Goal: Task Accomplishment & Management: Use online tool/utility

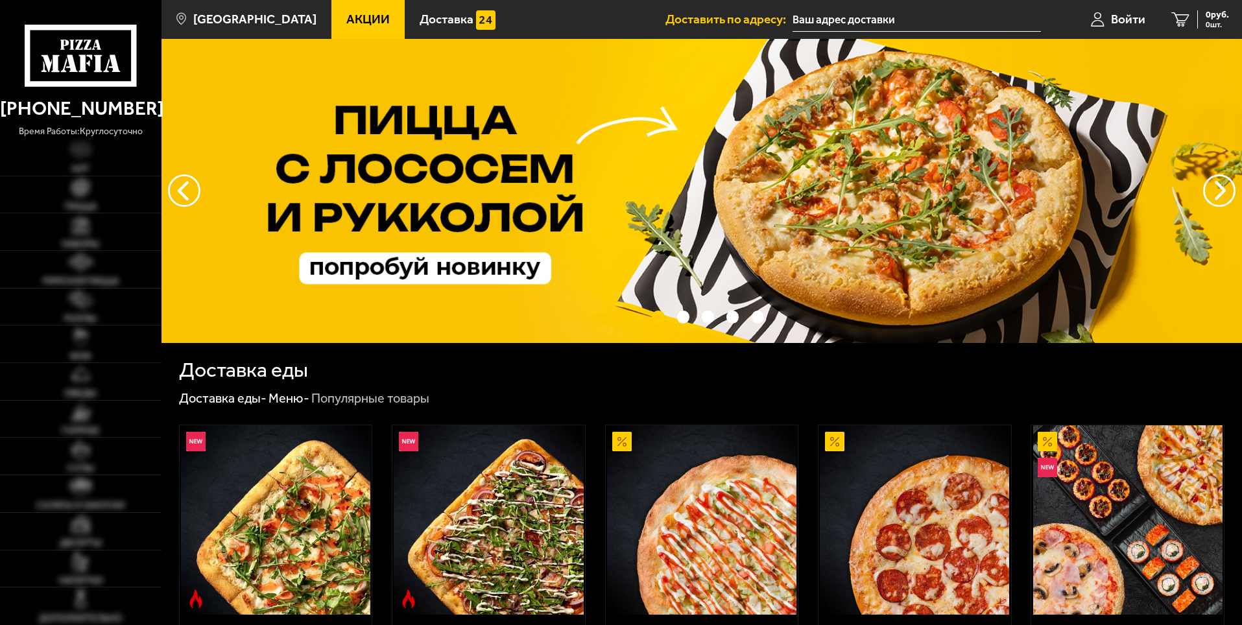
type input "[STREET_ADDRESS]"
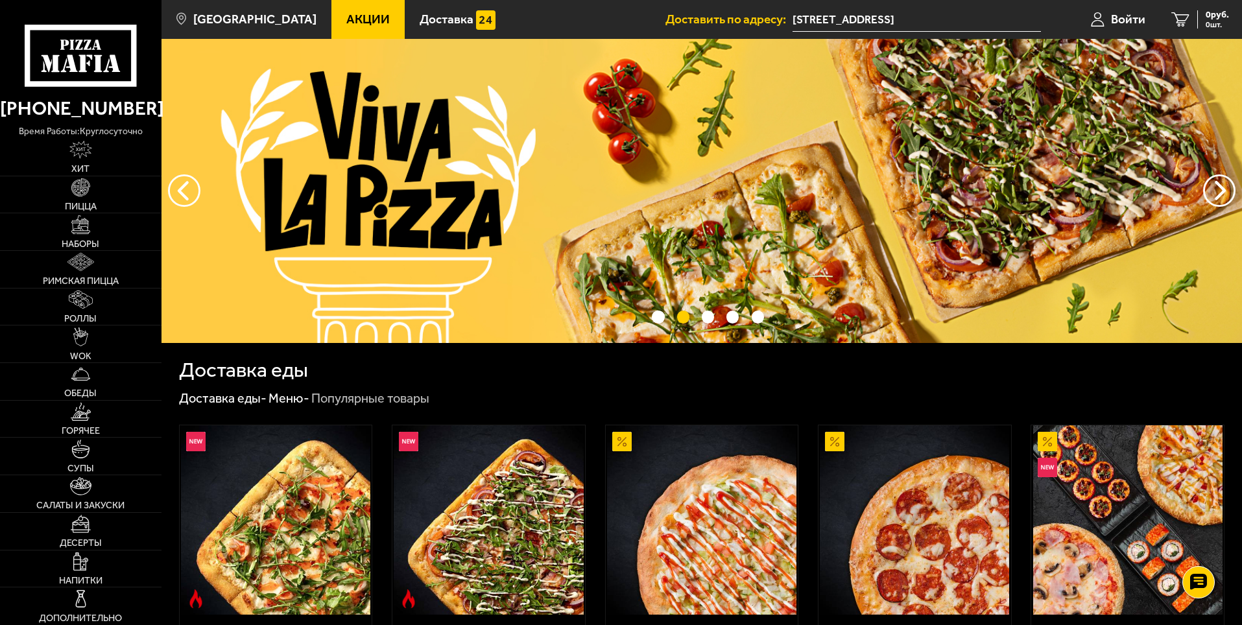
click at [947, 18] on input "[STREET_ADDRESS]" at bounding box center [917, 20] width 248 height 24
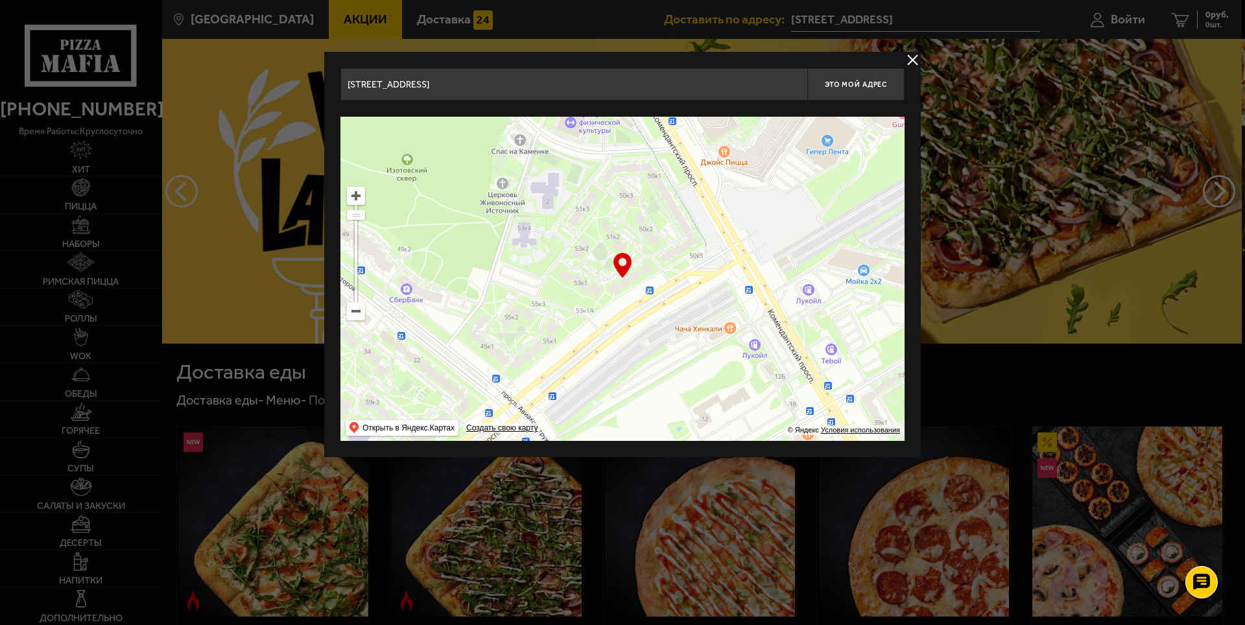
click at [366, 315] on ymaps at bounding box center [623, 279] width 564 height 324
click at [357, 317] on ymaps at bounding box center [356, 311] width 17 height 17
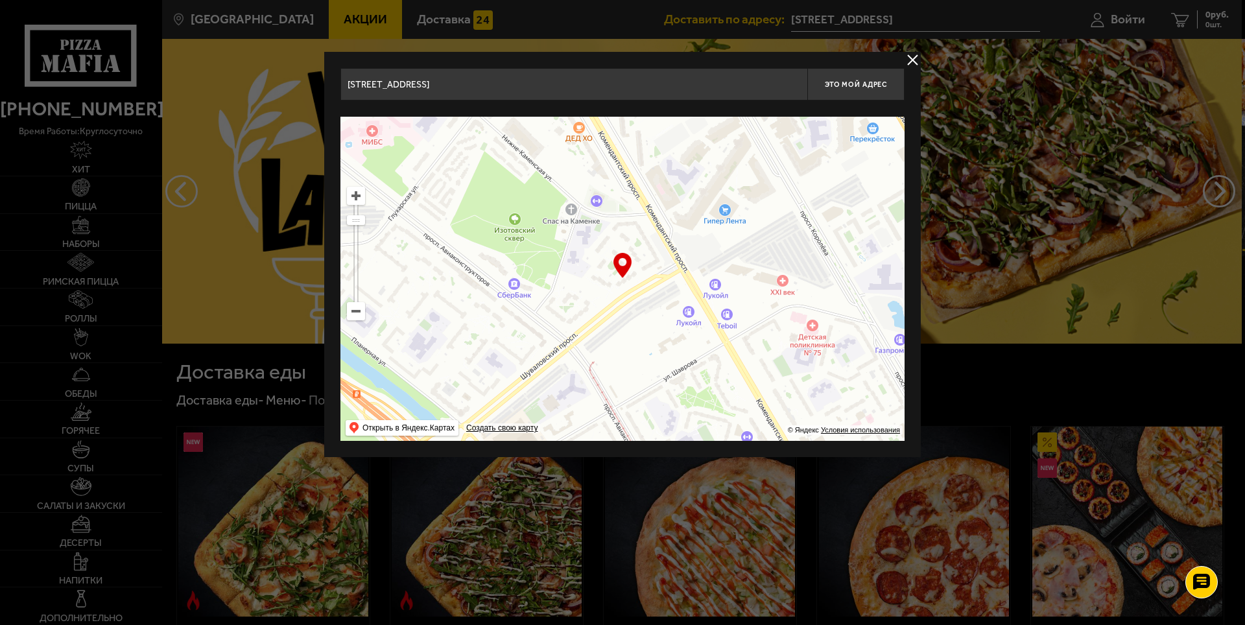
click at [355, 324] on ymaps at bounding box center [623, 279] width 564 height 324
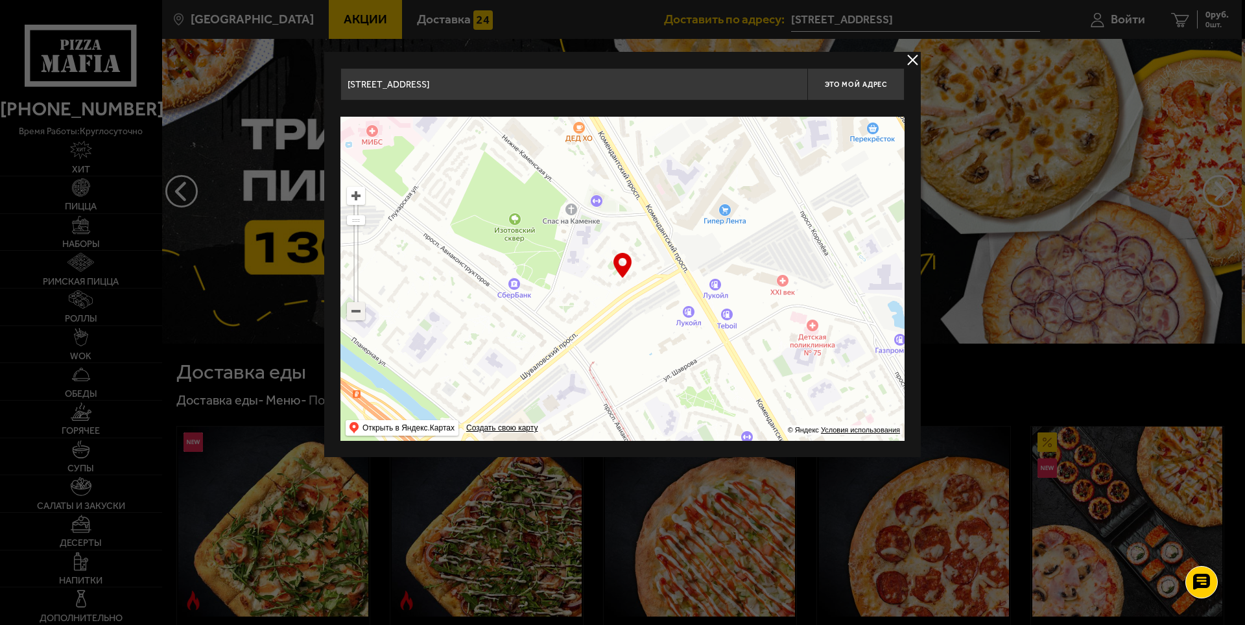
click at [355, 315] on ymaps at bounding box center [356, 311] width 17 height 17
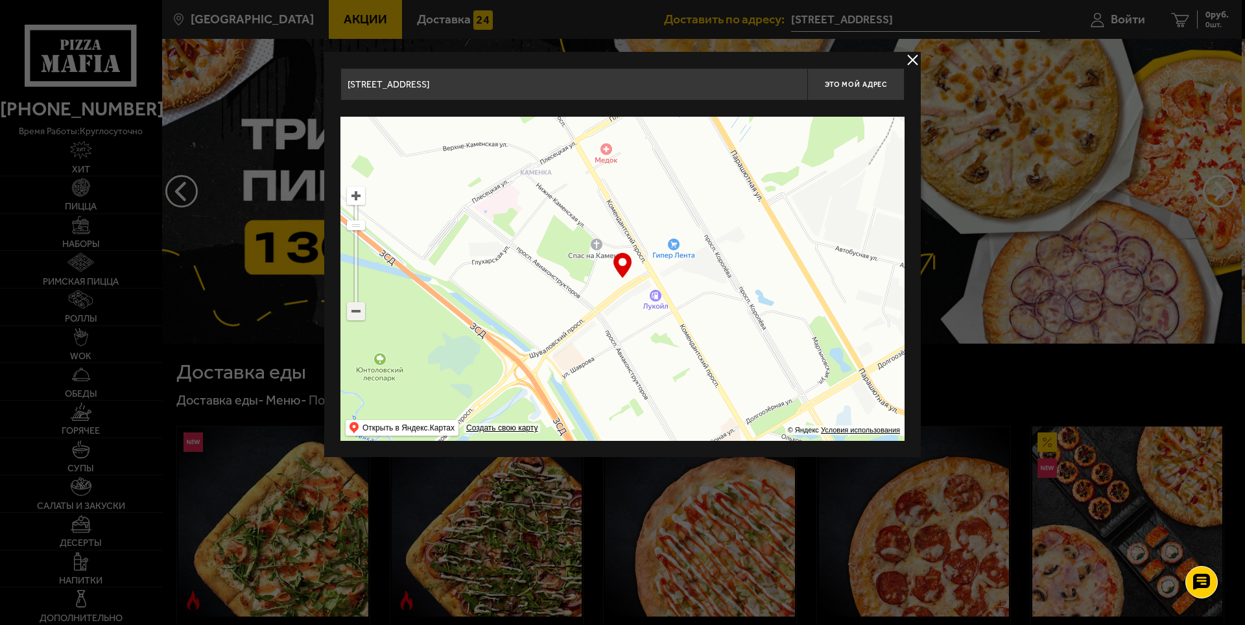
click at [355, 315] on ymaps at bounding box center [356, 311] width 17 height 17
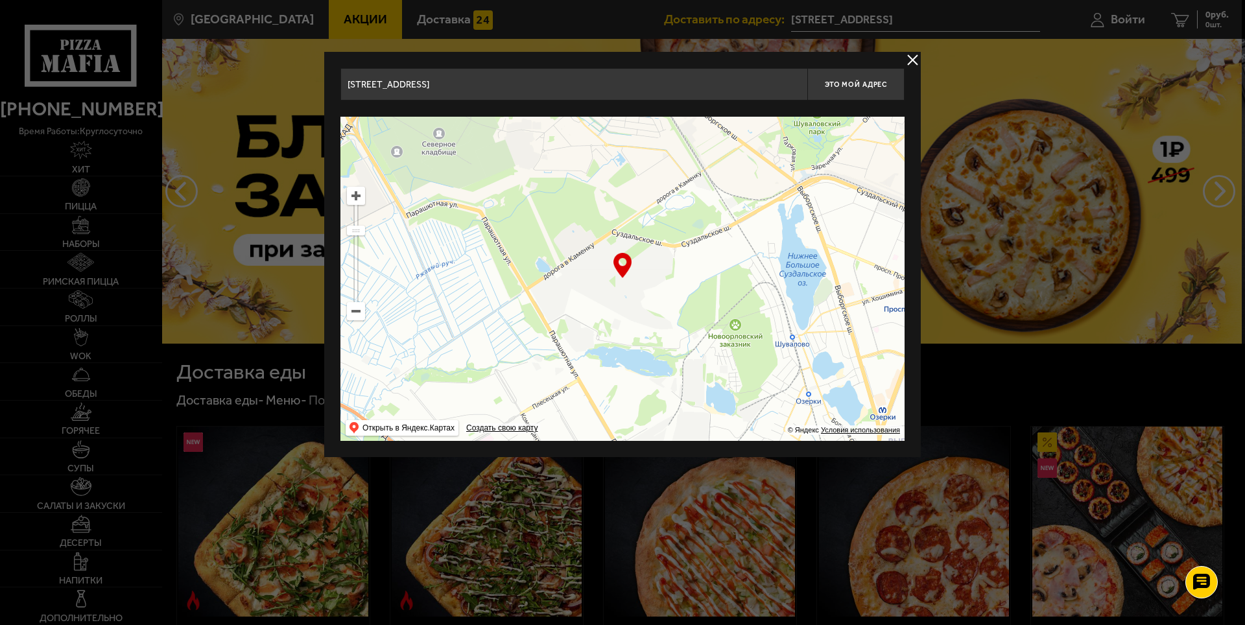
drag, startPoint x: 681, startPoint y: 213, endPoint x: 604, endPoint y: 417, distance: 217.8
click at [604, 417] on ymaps at bounding box center [623, 279] width 564 height 324
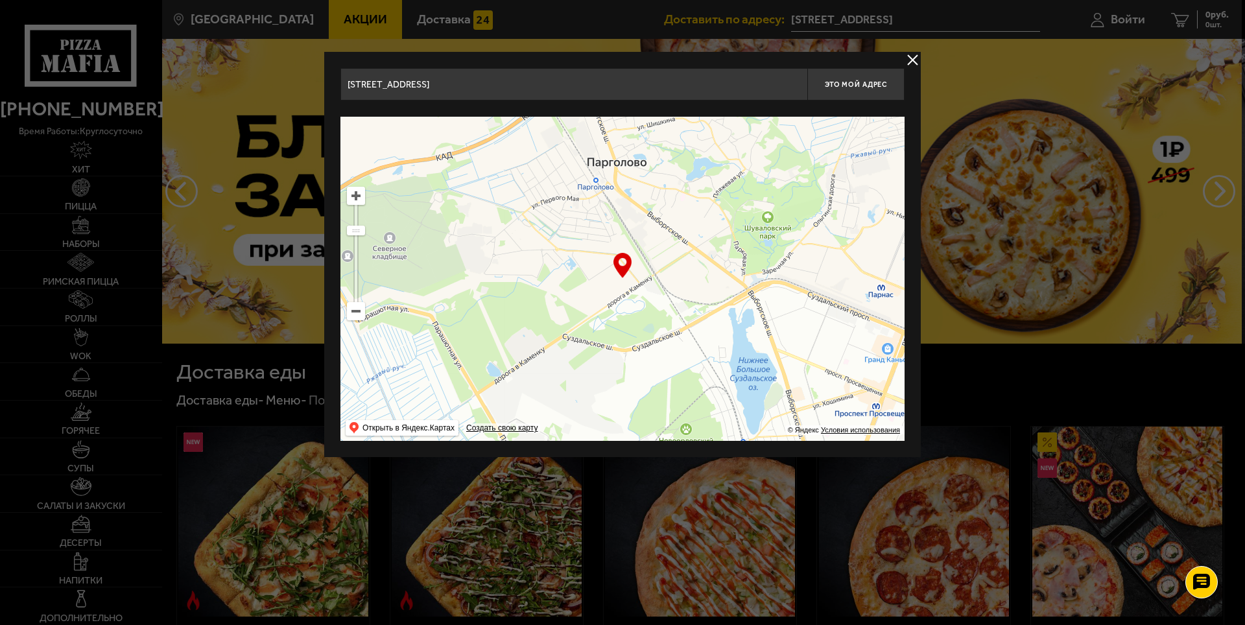
drag, startPoint x: 684, startPoint y: 205, endPoint x: 634, endPoint y: 311, distance: 116.6
click at [634, 311] on ymaps at bounding box center [623, 279] width 564 height 324
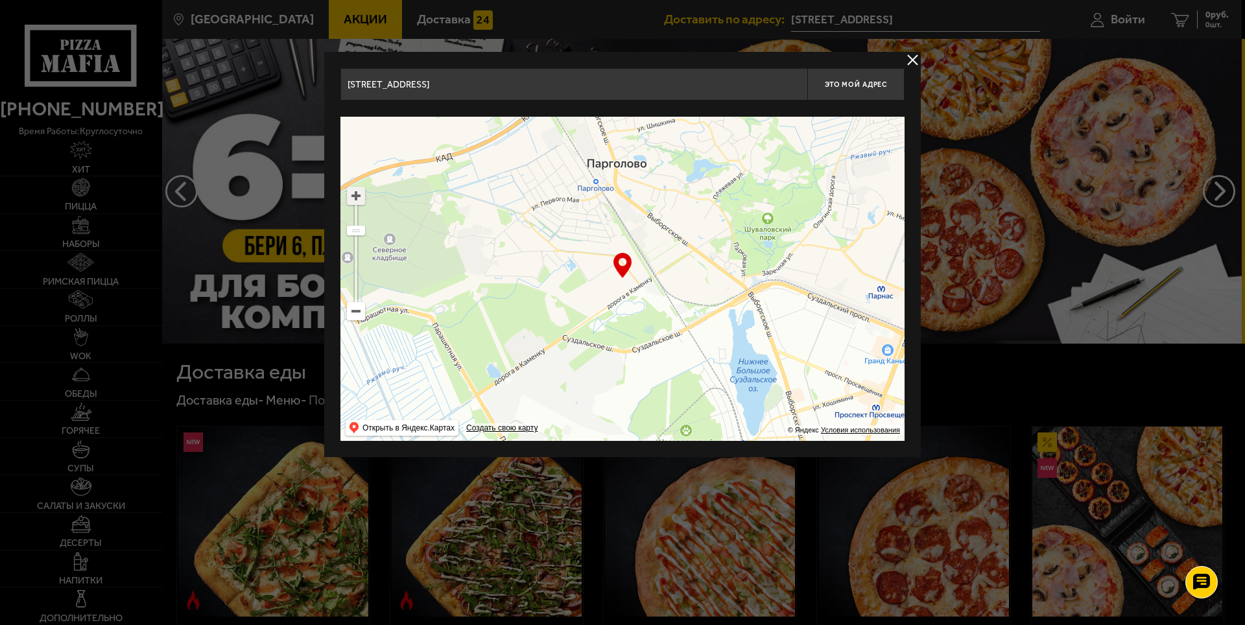
click at [354, 199] on ymaps at bounding box center [356, 195] width 17 height 17
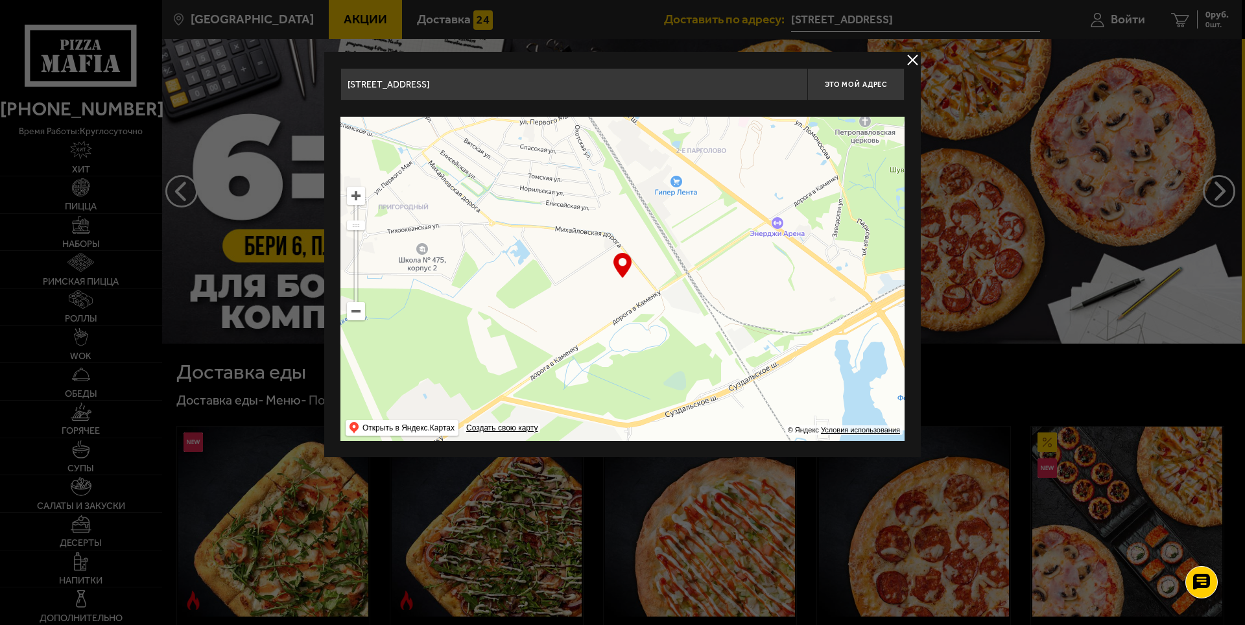
click at [354, 199] on ymaps at bounding box center [356, 195] width 17 height 17
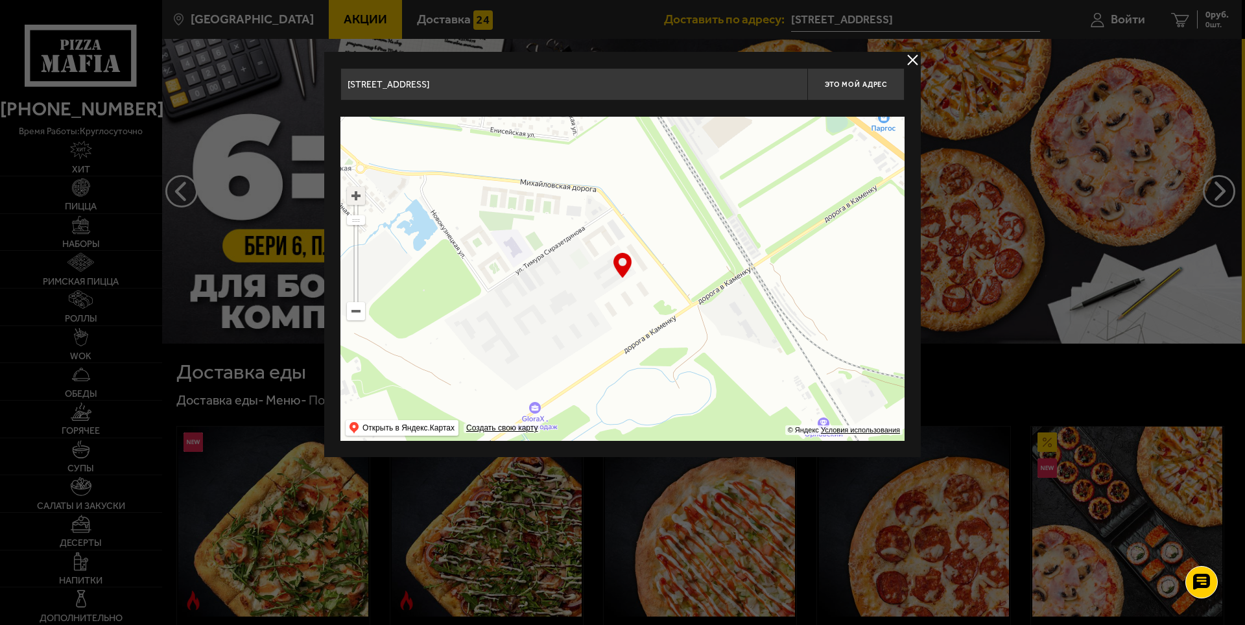
click at [354, 199] on ymaps at bounding box center [356, 195] width 17 height 17
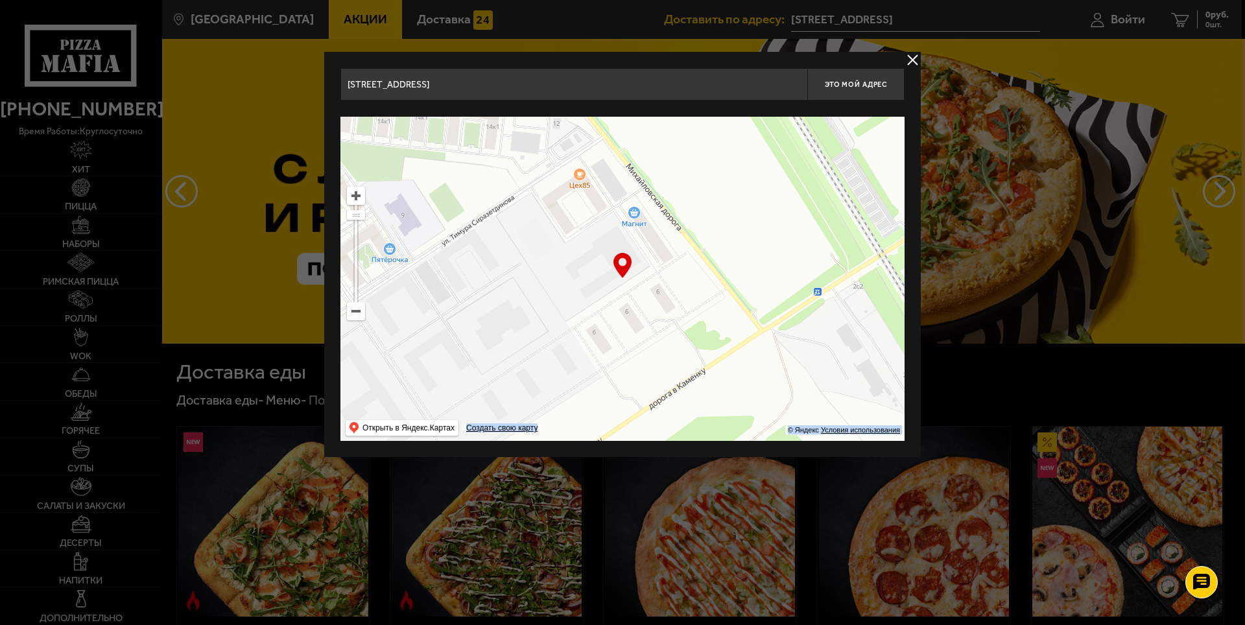
drag, startPoint x: 624, startPoint y: 263, endPoint x: 649, endPoint y: 241, distance: 33.5
click at [649, 241] on div "… © Яндекс Условия использования Открыть в Яндекс.Картах Создать свою карту" at bounding box center [623, 279] width 564 height 324
click at [649, 241] on ymaps at bounding box center [623, 279] width 564 height 324
click at [649, 235] on ymaps at bounding box center [623, 279] width 564 height 324
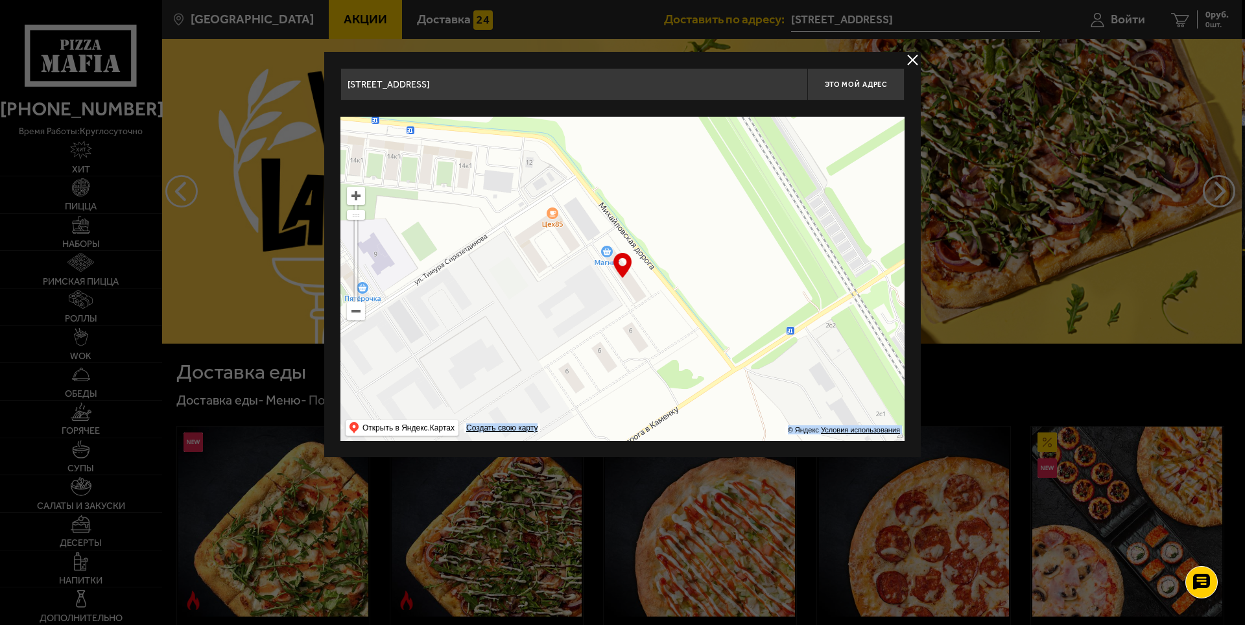
drag, startPoint x: 647, startPoint y: 236, endPoint x: 620, endPoint y: 275, distance: 47.5
click at [620, 275] on div "… © Яндекс Условия использования Открыть в Яндекс.Картах Создать свою карту" at bounding box center [623, 279] width 564 height 324
type input "посёлок [GEOGRAPHIC_DATA], [PERSON_NAME][STREET_ADDRESS]"
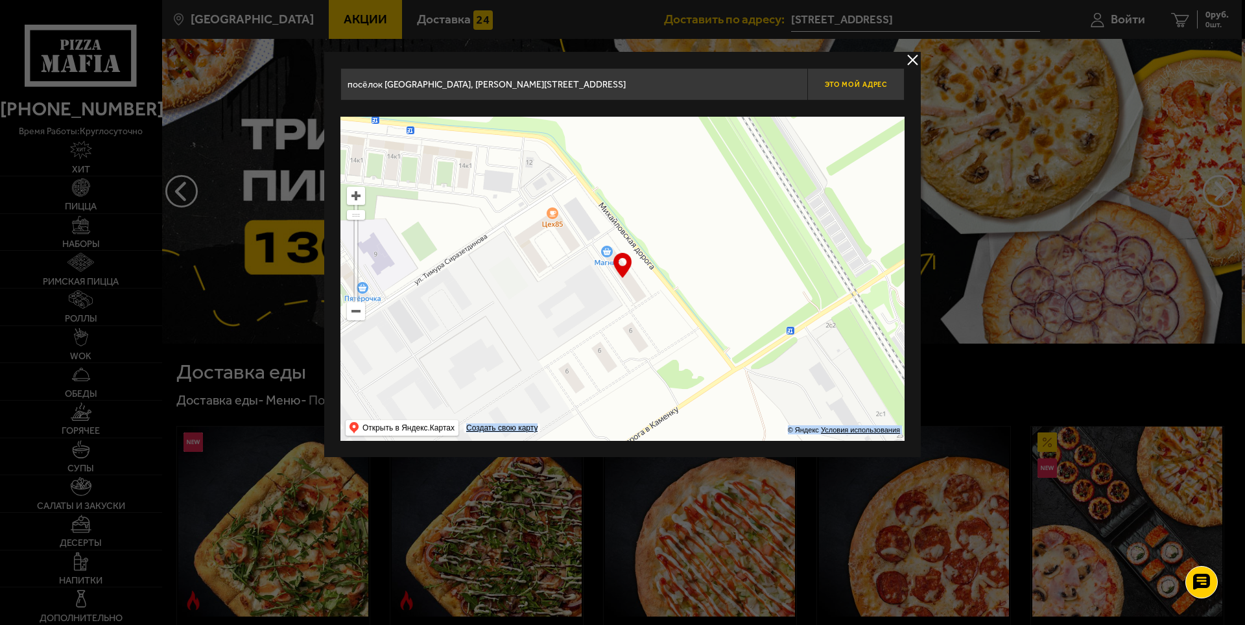
click at [854, 91] on button "Это мой адрес" at bounding box center [855, 84] width 97 height 32
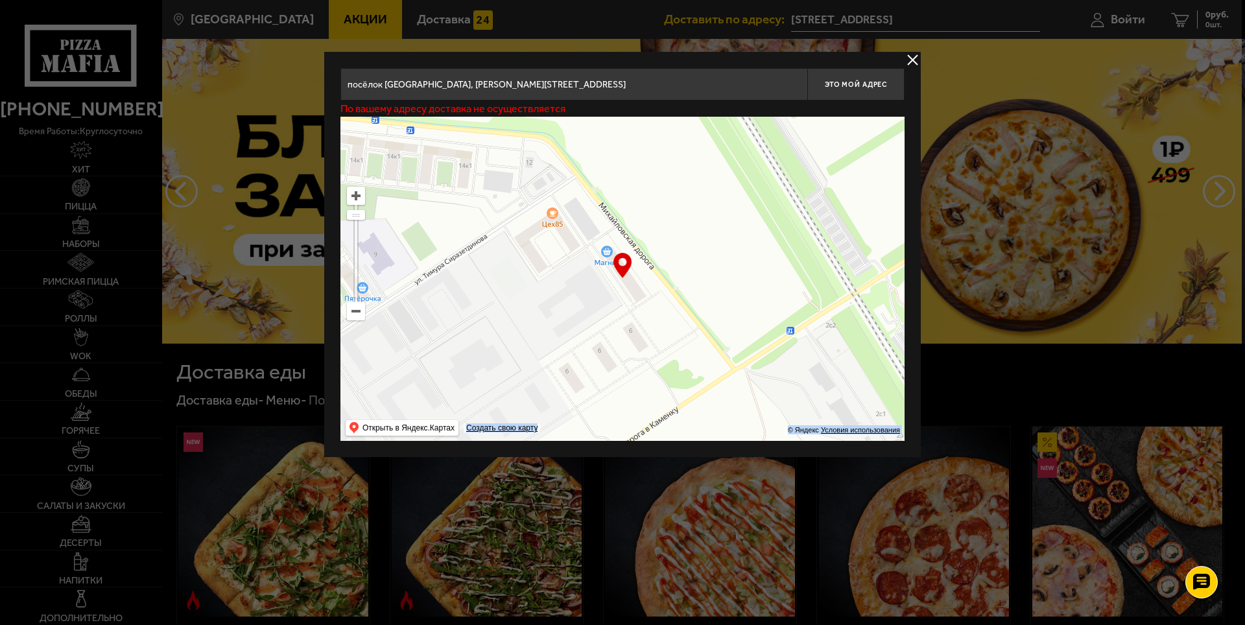
click at [695, 264] on ymaps at bounding box center [623, 279] width 564 height 324
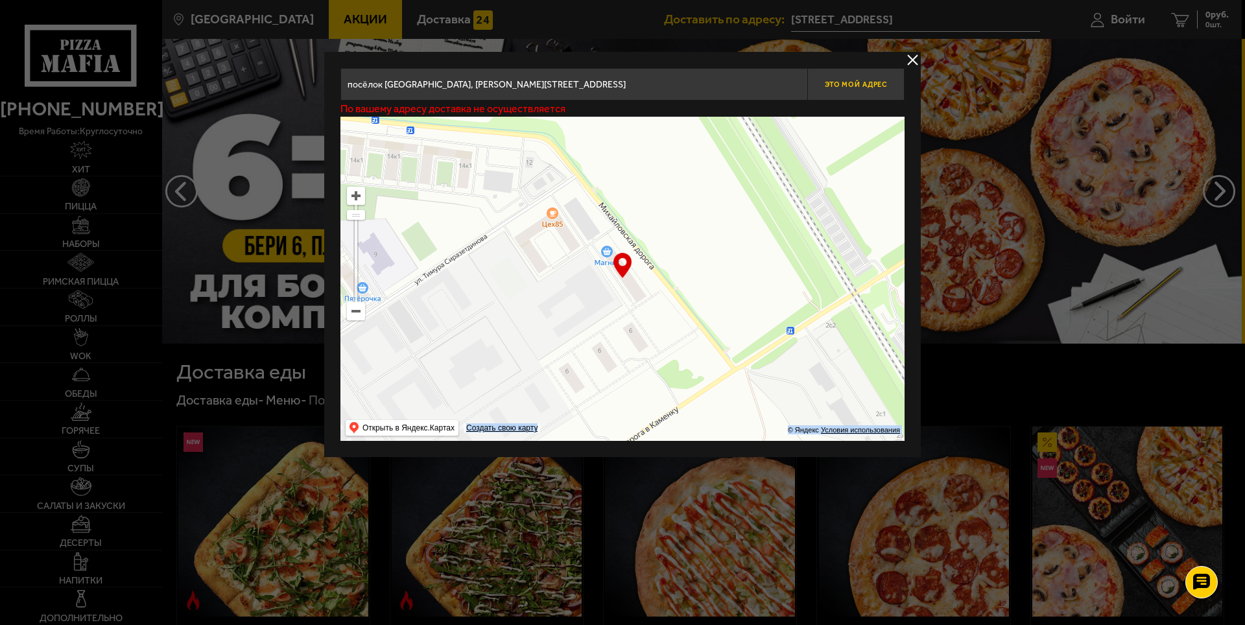
click at [844, 93] on button "Это мой адрес" at bounding box center [855, 84] width 97 height 32
click at [560, 232] on ymaps at bounding box center [623, 279] width 564 height 324
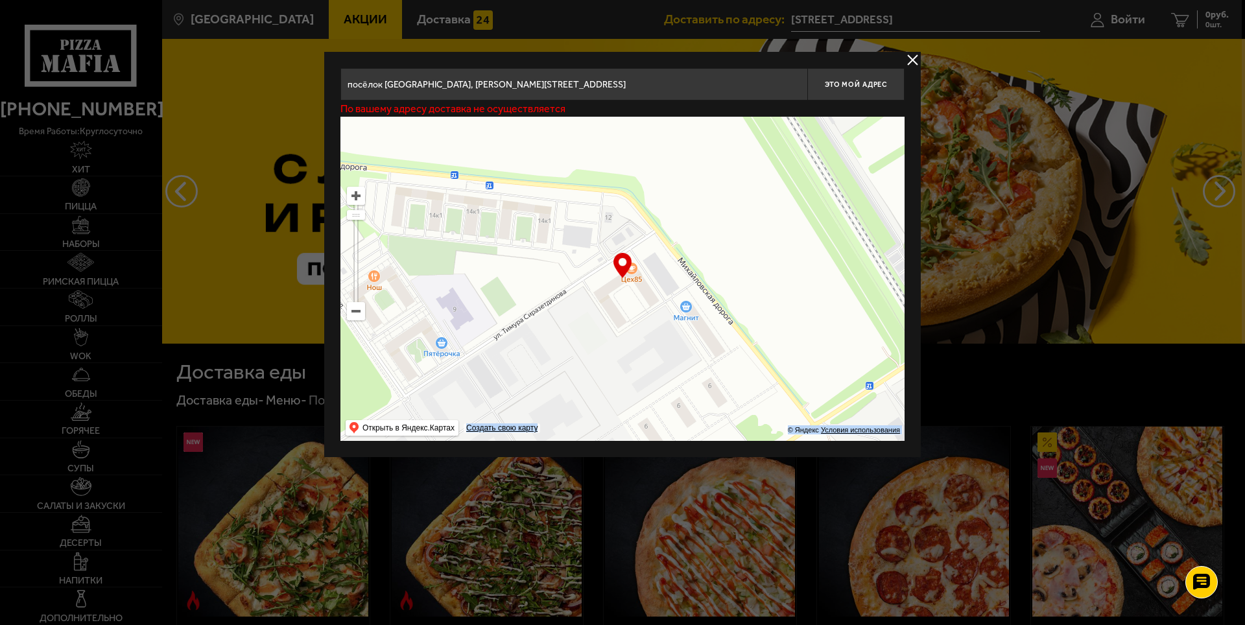
drag, startPoint x: 549, startPoint y: 228, endPoint x: 629, endPoint y: 283, distance: 97.0
click at [629, 283] on ymaps at bounding box center [623, 279] width 564 height 324
click at [853, 89] on button "Это мой адрес" at bounding box center [855, 84] width 97 height 32
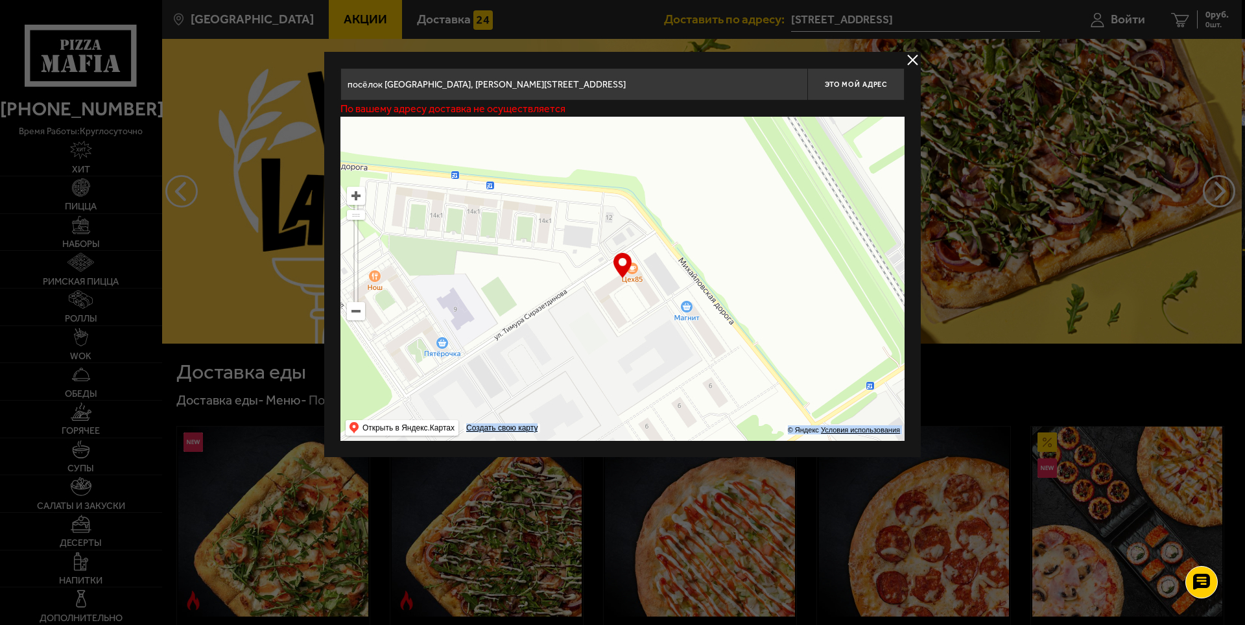
click at [911, 60] on button "delivery type" at bounding box center [913, 60] width 16 height 16
